Goal: Information Seeking & Learning: Find specific fact

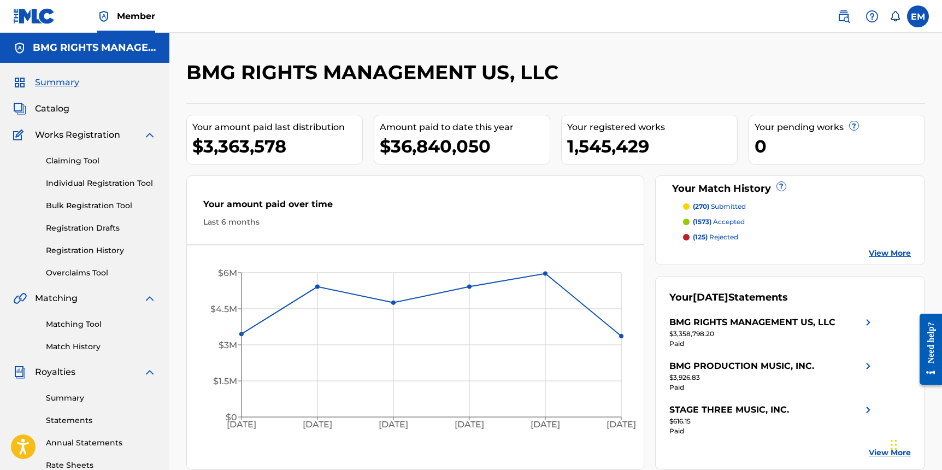
drag, startPoint x: 844, startPoint y: 13, endPoint x: 814, endPoint y: 31, distance: 34.9
click at [844, 13] on img at bounding box center [843, 16] width 13 height 13
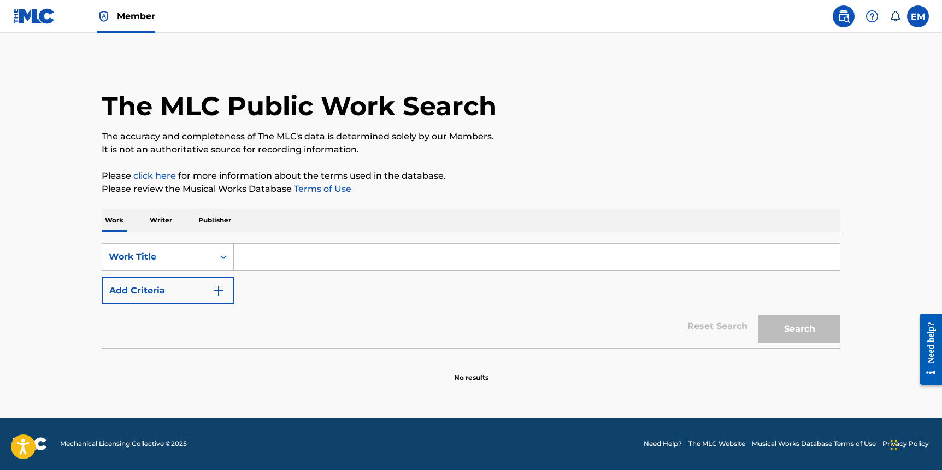
click at [252, 256] on input "Search Form" at bounding box center [537, 257] width 606 height 26
paste input "Ma Meilleure Ennemie"
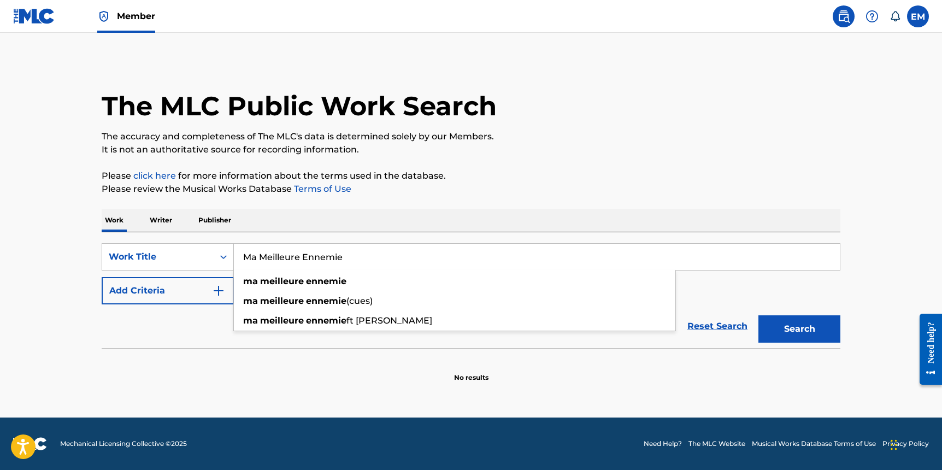
type input "Ma Meilleure Ennemie"
click at [777, 332] on button "Search" at bounding box center [800, 328] width 82 height 27
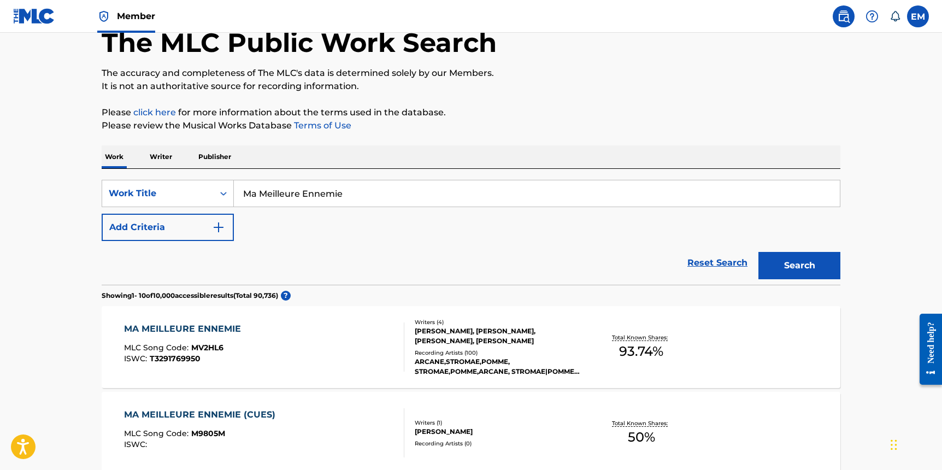
scroll to position [164, 0]
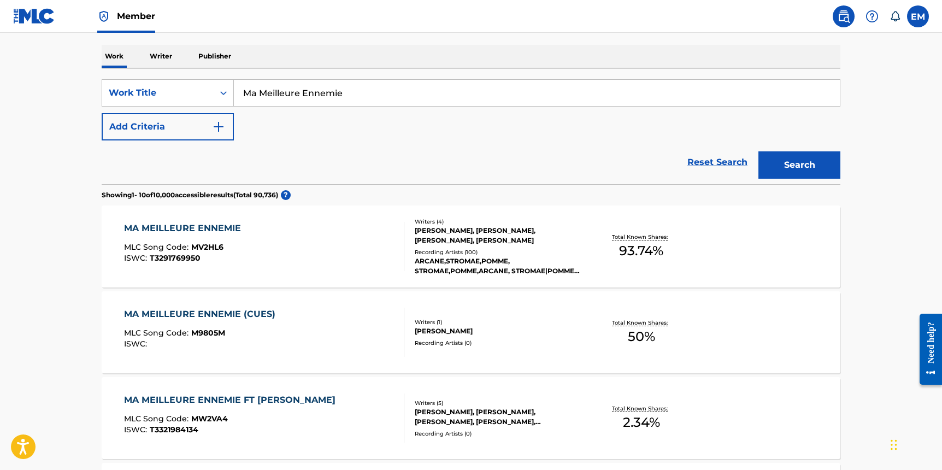
click at [323, 238] on div "MA MEILLEURE ENNEMIE MLC Song Code : MV2HL6 ISWC : T3291769950" at bounding box center [264, 246] width 281 height 49
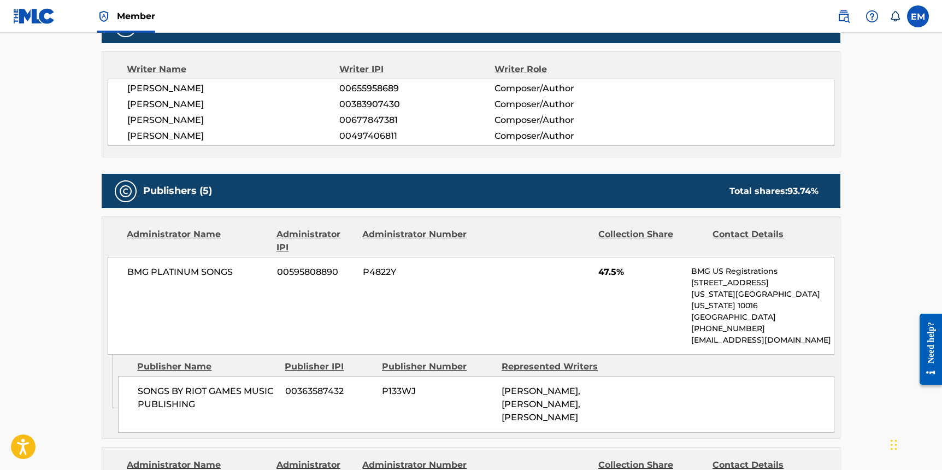
scroll to position [437, 0]
